Goal: Check status: Check status

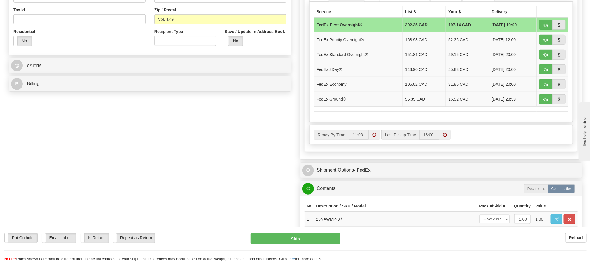
scroll to position [219, 0]
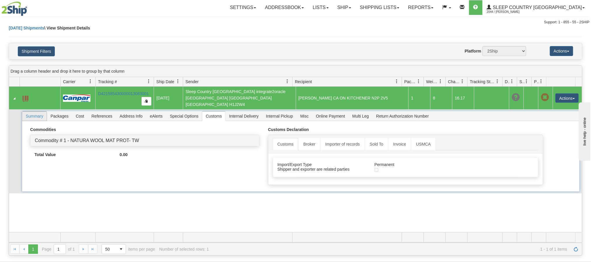
click at [32, 112] on span "Summary" at bounding box center [34, 115] width 25 height 9
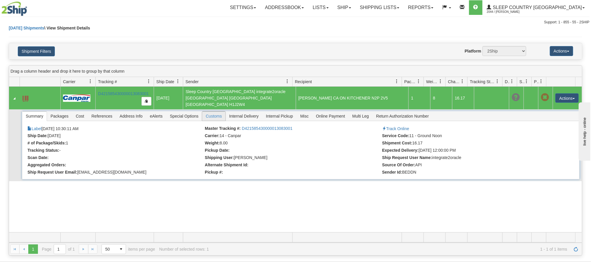
click at [219, 115] on span "Customs" at bounding box center [213, 115] width 23 height 9
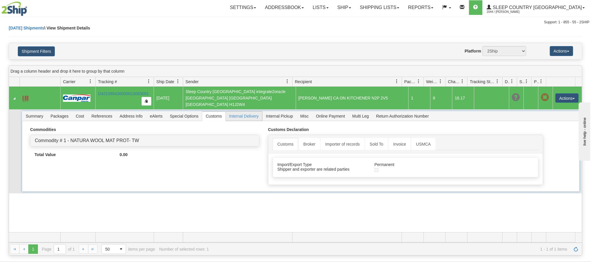
click at [238, 116] on span "Internal Delivery" at bounding box center [244, 115] width 36 height 9
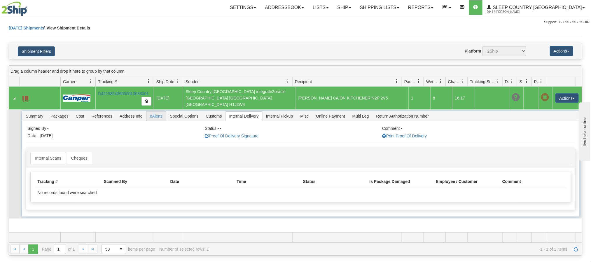
click at [154, 112] on span "eAlerts" at bounding box center [156, 115] width 20 height 9
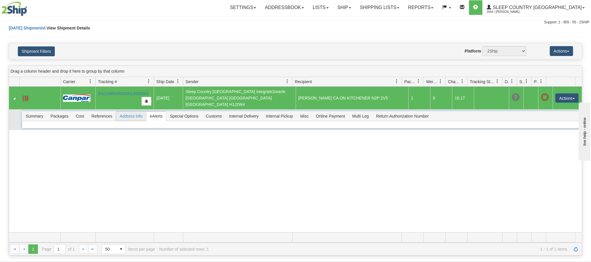
click at [125, 114] on span "Address Info" at bounding box center [131, 115] width 30 height 9
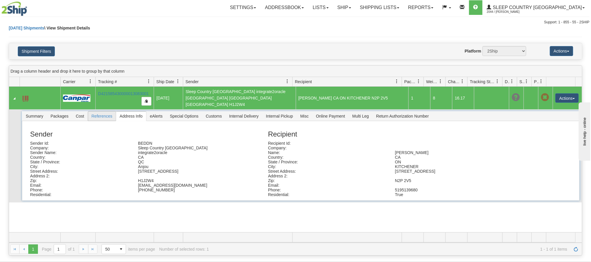
click at [103, 112] on span "References" at bounding box center [102, 115] width 28 height 9
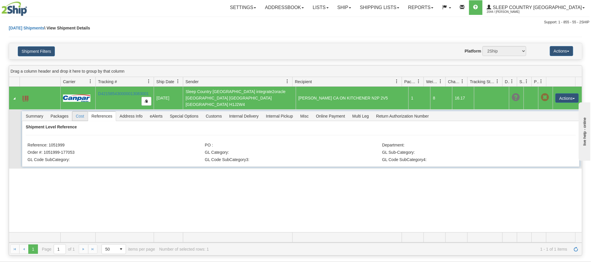
click at [82, 114] on span "Cost" at bounding box center [79, 115] width 15 height 9
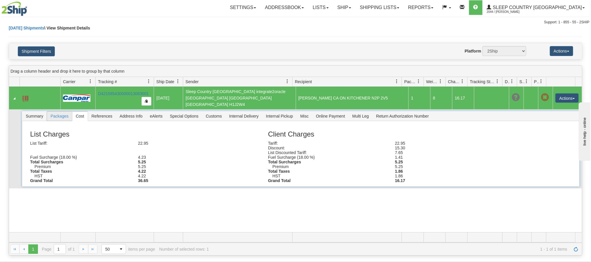
click at [62, 115] on span "Packages" at bounding box center [59, 115] width 25 height 9
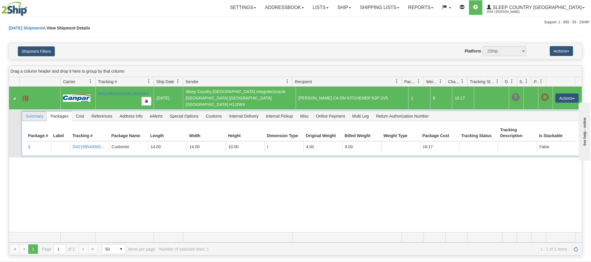
click at [37, 114] on span "Summary" at bounding box center [34, 115] width 25 height 9
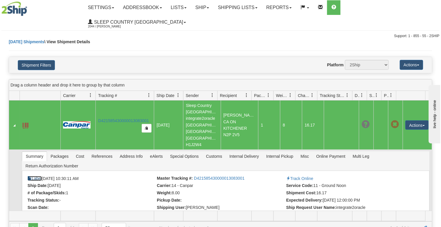
click at [35, 176] on link "Label" at bounding box center [34, 178] width 14 height 5
